Goal: Information Seeking & Learning: Learn about a topic

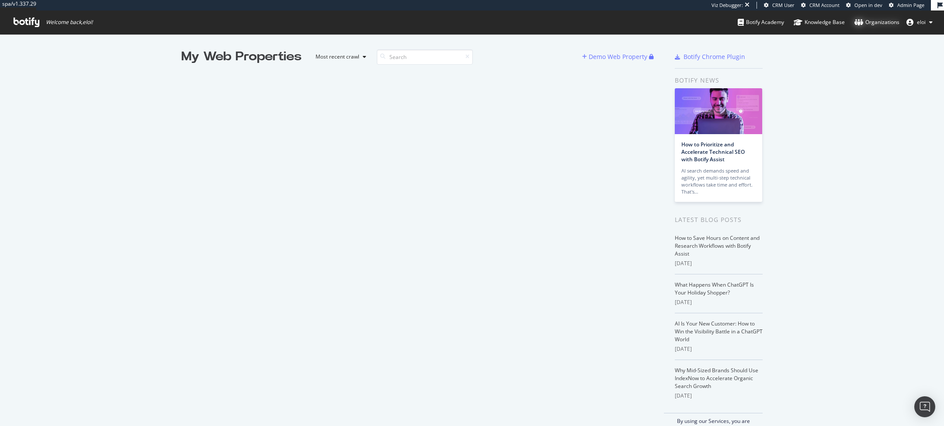
click at [884, 23] on div "Organizations" at bounding box center [877, 22] width 45 height 9
click at [902, 11] on ul "Botify Academy Knowledge Base Organizations eloi" at bounding box center [841, 22] width 206 height 24
click at [900, 8] on span "Admin Page" at bounding box center [910, 5] width 27 height 7
click at [905, 4] on span "Admin Page" at bounding box center [910, 5] width 27 height 7
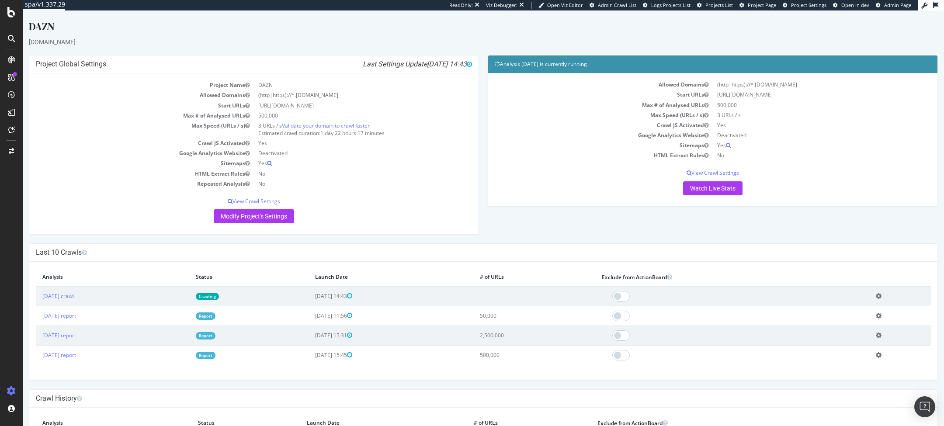
click at [216, 336] on link "Report" at bounding box center [206, 335] width 20 height 7
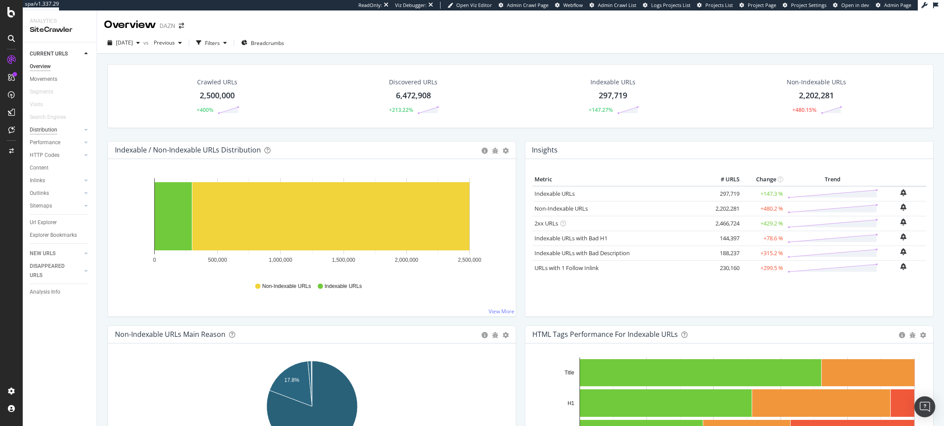
click at [54, 131] on div "Distribution" at bounding box center [44, 129] width 28 height 9
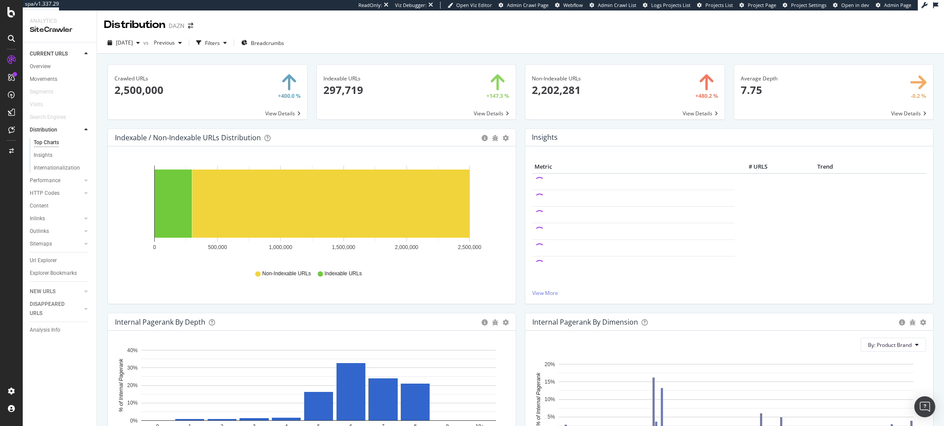
click at [44, 73] on div "Movements" at bounding box center [63, 79] width 67 height 13
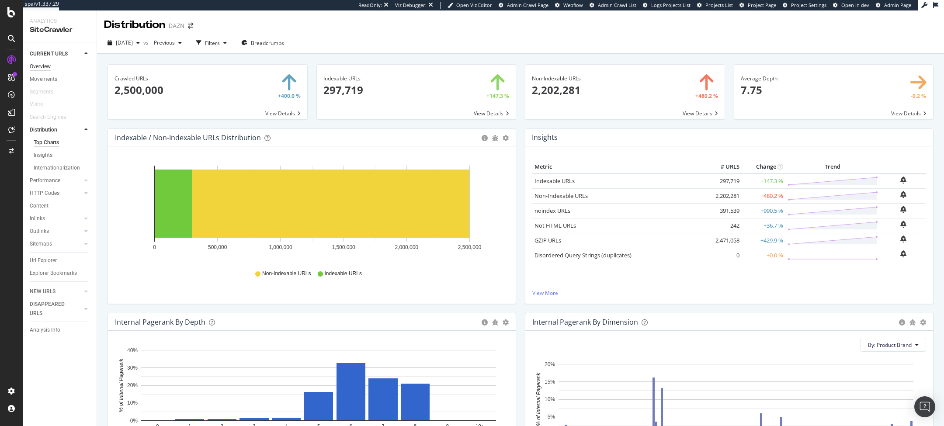
click at [44, 71] on div "Overview" at bounding box center [40, 66] width 21 height 9
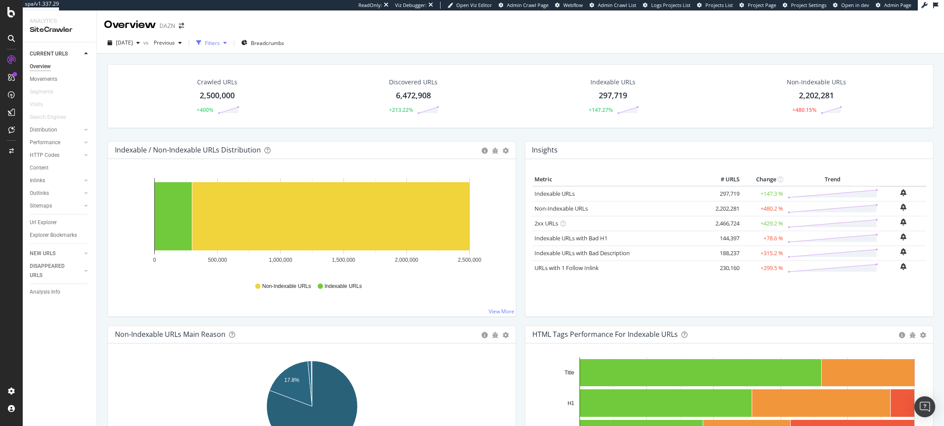
click at [220, 44] on div "Filters" at bounding box center [212, 42] width 15 height 7
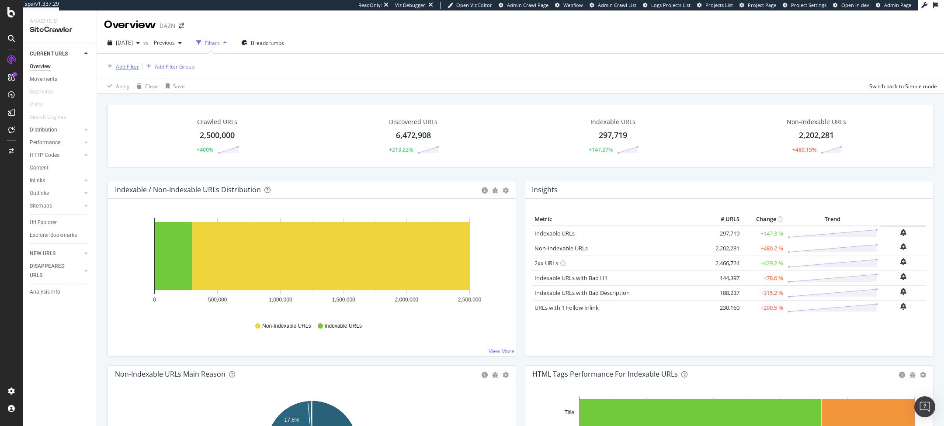
click at [110, 63] on div "Add Filter" at bounding box center [121, 67] width 35 height 10
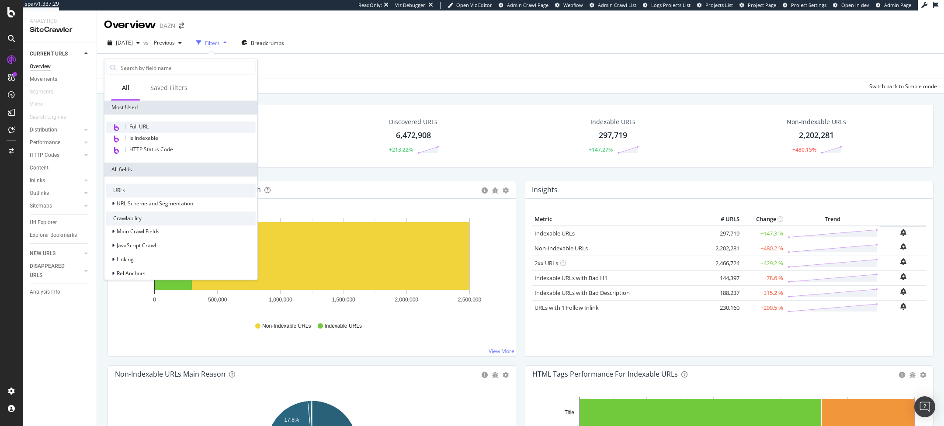
click at [164, 122] on div "Full URL" at bounding box center [180, 127] width 149 height 11
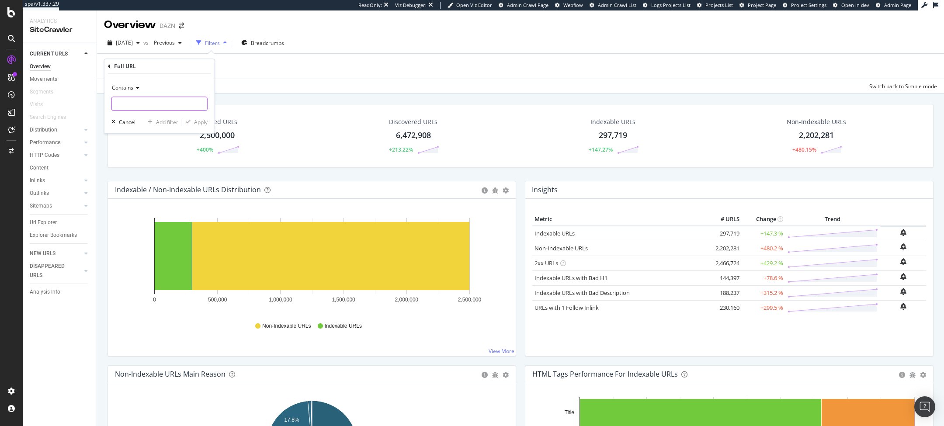
click at [158, 106] on input "text" at bounding box center [159, 104] width 95 height 14
type input "en"
click at [193, 122] on div "button" at bounding box center [188, 121] width 12 height 5
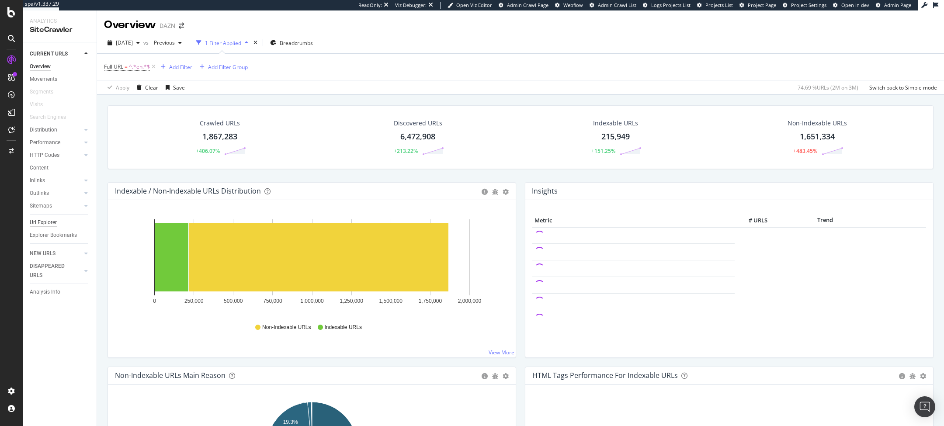
click at [37, 225] on div "Url Explorer" at bounding box center [43, 222] width 27 height 9
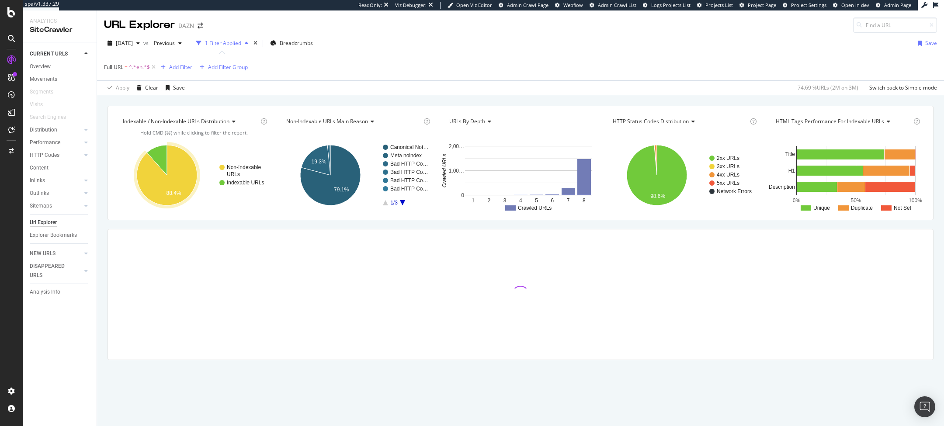
click at [139, 69] on span "^.*en.*$" at bounding box center [139, 67] width 21 height 12
click at [132, 97] on input "en" at bounding box center [153, 103] width 83 height 14
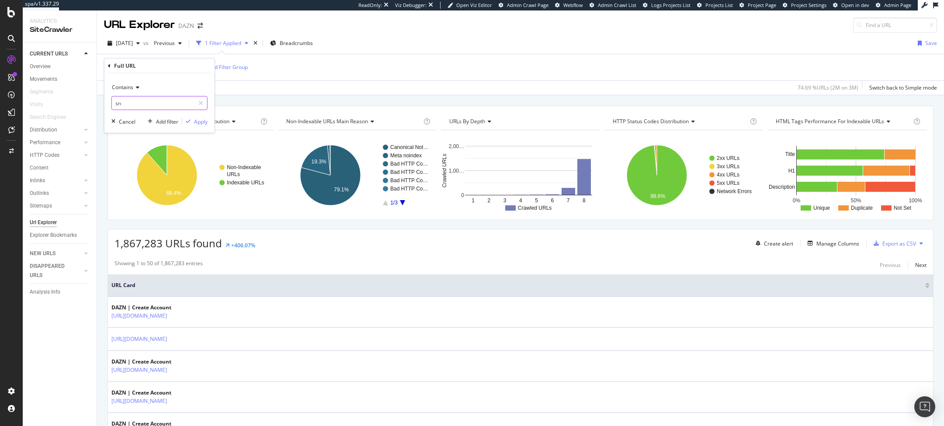
type input "s"
type input "es"
click at [198, 120] on div "Apply" at bounding box center [201, 121] width 14 height 7
